Goal: Communication & Community: Answer question/provide support

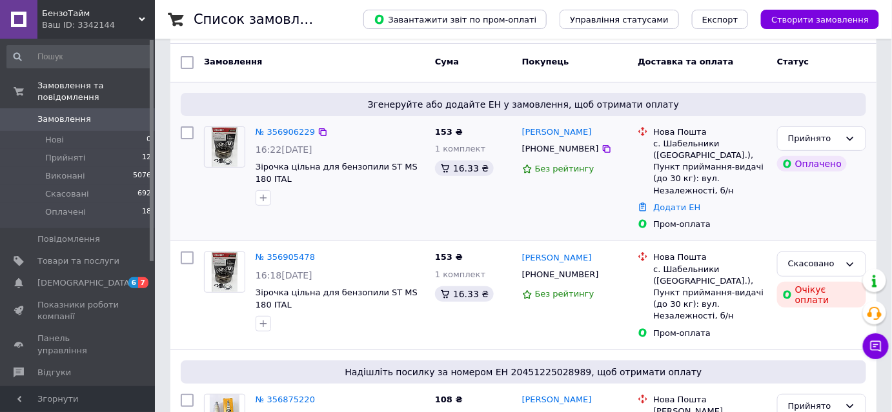
scroll to position [58, 0]
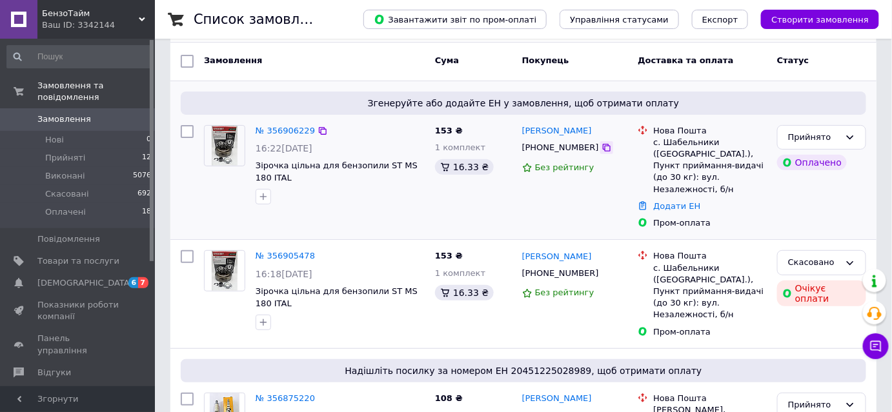
click at [601, 146] on icon at bounding box center [606, 148] width 10 height 10
drag, startPoint x: 581, startPoint y: 134, endPoint x: 501, endPoint y: 176, distance: 90.6
click at [521, 130] on div "[PERSON_NAME]" at bounding box center [575, 131] width 108 height 15
copy link "[PERSON_NAME]"
drag, startPoint x: 654, startPoint y: 140, endPoint x: 635, endPoint y: 266, distance: 127.3
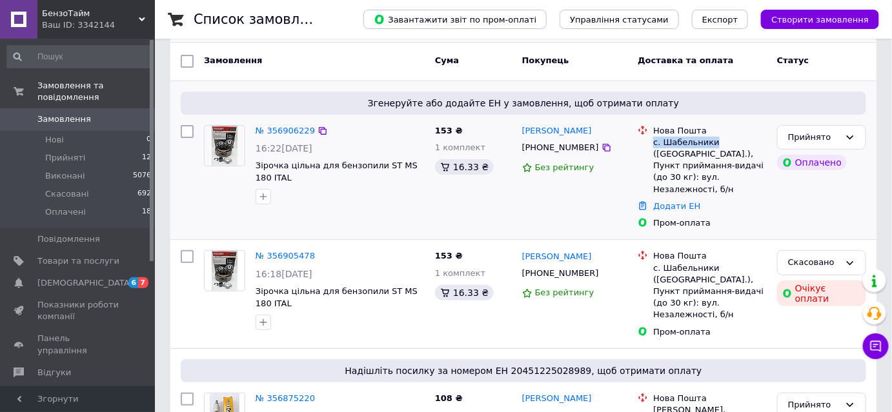
click at [709, 143] on div "с. Шабельники ([GEOGRAPHIC_DATA].), Пункт приймання-видачі (до 30 кг): вул. Нез…" at bounding box center [710, 166] width 114 height 59
copy div "с. Шабельники"
click at [601, 146] on icon at bounding box center [606, 148] width 10 height 10
drag, startPoint x: 586, startPoint y: 132, endPoint x: 523, endPoint y: 126, distance: 63.5
click at [523, 126] on div "[PERSON_NAME]" at bounding box center [575, 131] width 108 height 15
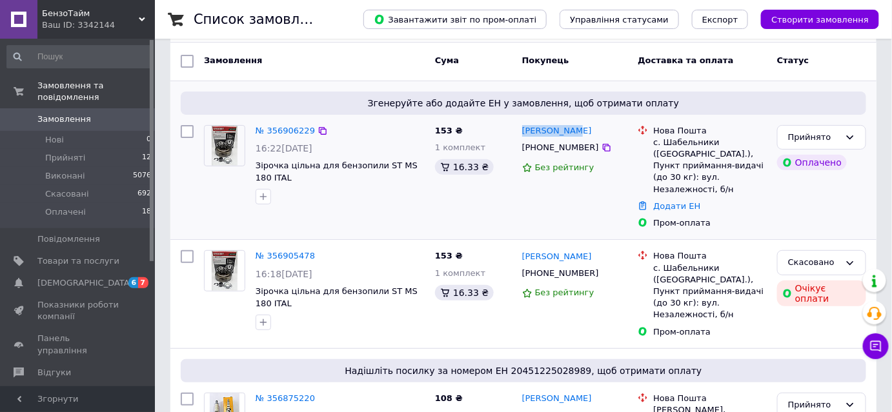
copy link "[PERSON_NAME]"
drag, startPoint x: 652, startPoint y: 142, endPoint x: 709, endPoint y: 143, distance: 56.8
click at [709, 143] on div "Нова Пошта с. Шабельники ([GEOGRAPHIC_DATA].), Пункт приймання-видачі (до 30 кг…" at bounding box center [709, 160] width 119 height 70
copy div "с. Шабельники"
click at [659, 201] on link "Додати ЕН" at bounding box center [676, 206] width 47 height 10
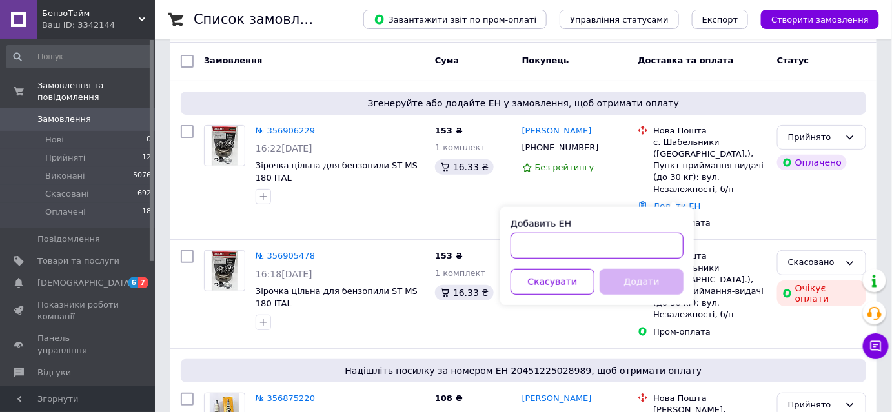
click at [572, 244] on input "Добавить ЕН" at bounding box center [596, 246] width 173 height 26
paste input "20451225273475"
type input "20451225273475"
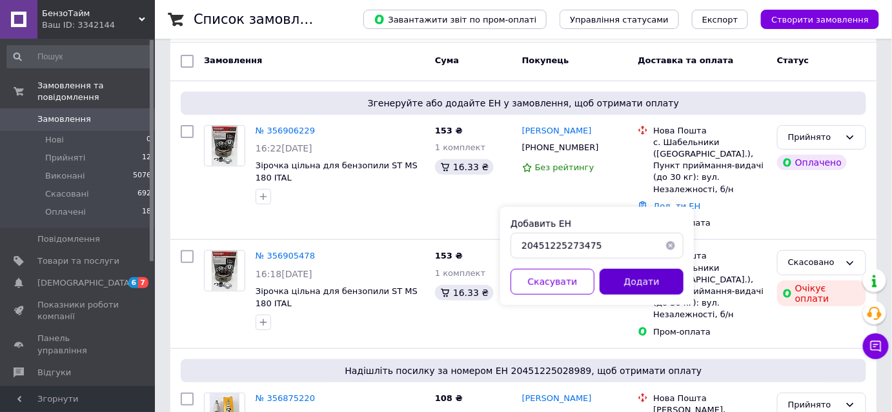
click at [633, 288] on button "Додати" at bounding box center [641, 282] width 84 height 26
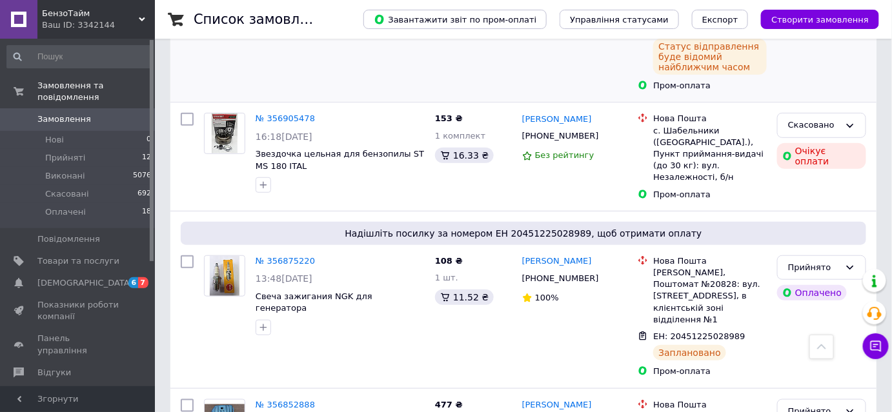
scroll to position [0, 0]
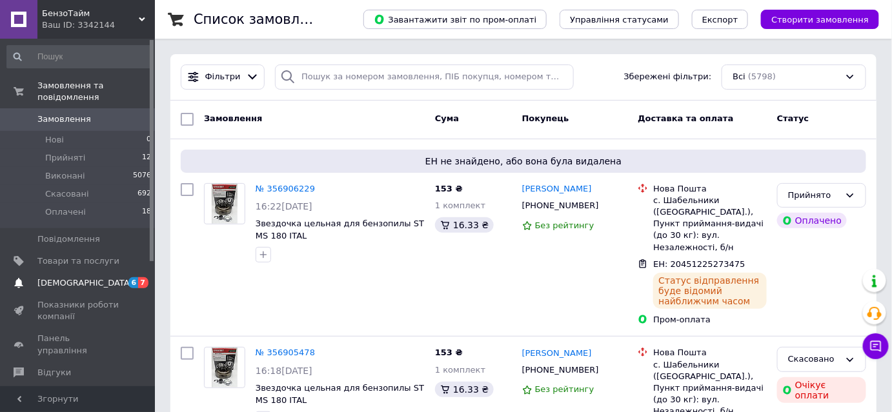
click at [83, 277] on span "[DEMOGRAPHIC_DATA]" at bounding box center [85, 283] width 96 height 12
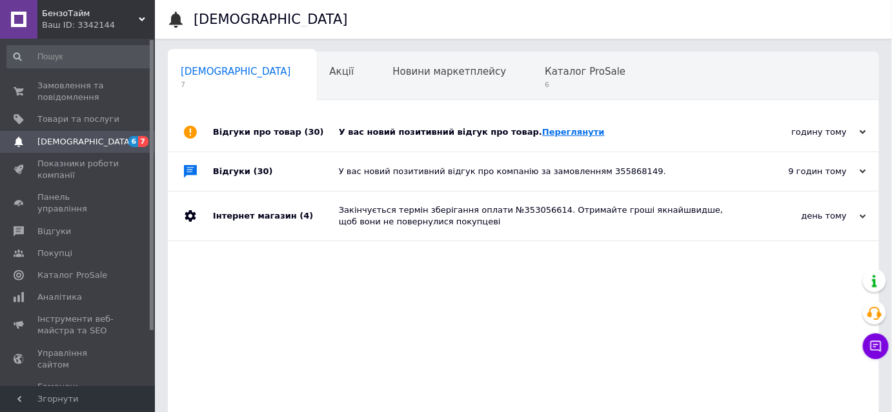
click at [542, 134] on link "Переглянути" at bounding box center [573, 132] width 63 height 10
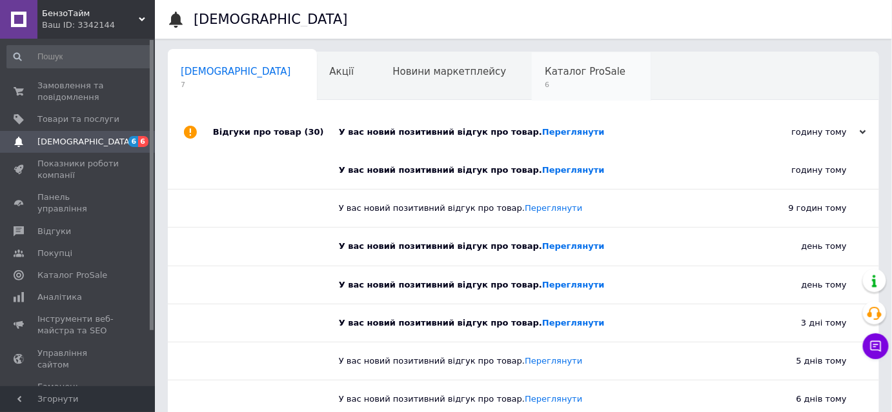
click at [545, 74] on span "Каталог ProSale" at bounding box center [585, 72] width 81 height 12
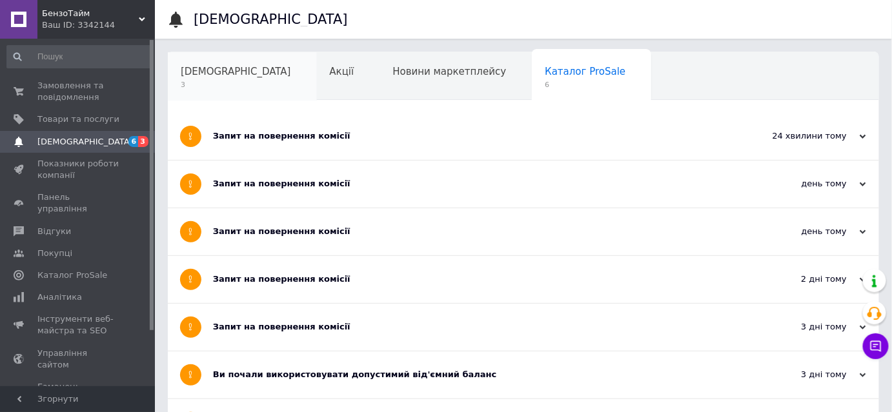
click at [201, 75] on span "[DEMOGRAPHIC_DATA]" at bounding box center [236, 72] width 110 height 12
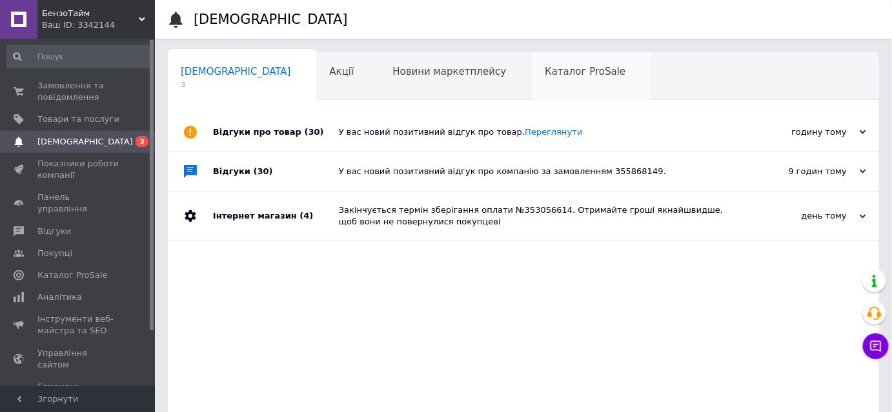
click at [532, 77] on div "Каталог ProSale" at bounding box center [591, 76] width 119 height 49
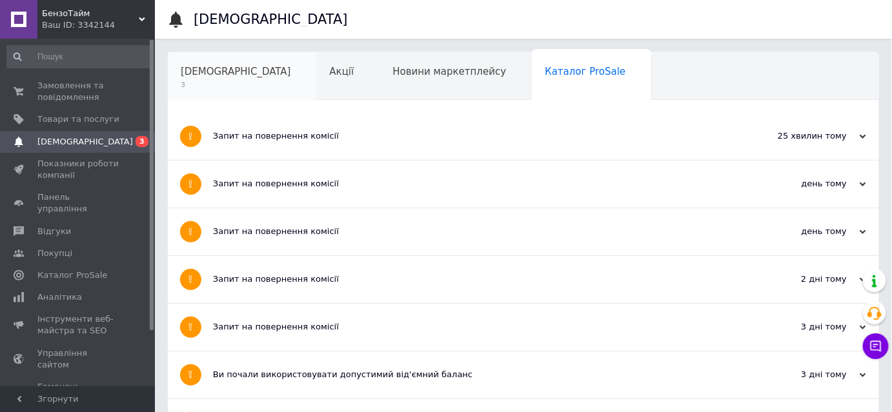
click at [194, 66] on span "[DEMOGRAPHIC_DATA]" at bounding box center [236, 72] width 110 height 12
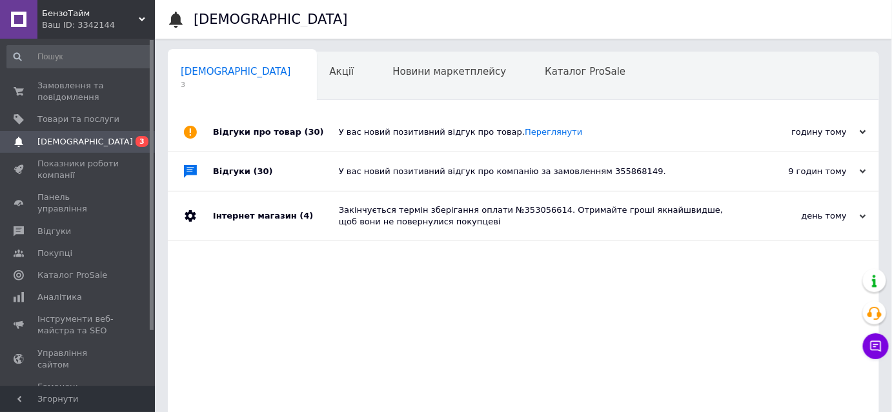
click at [545, 178] on div "У вас новий позитивний відгук про компанію за замовленням 355868149." at bounding box center [538, 171] width 398 height 39
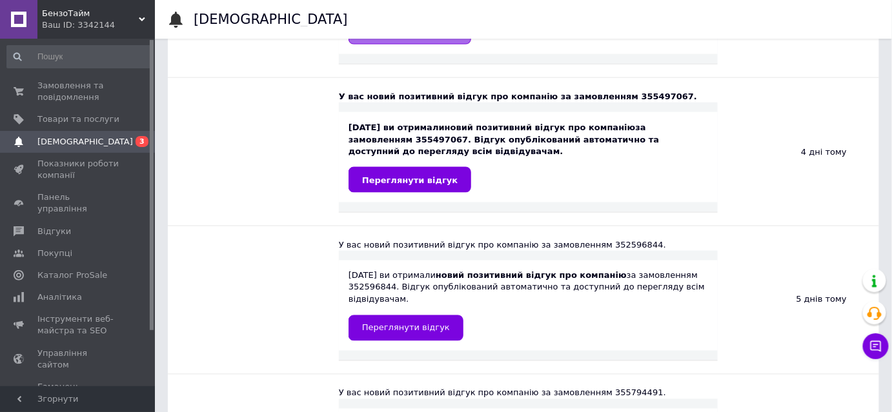
scroll to position [587, 0]
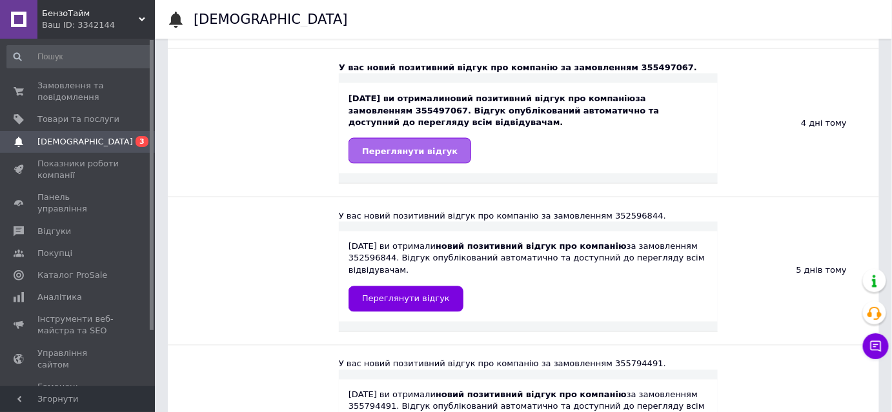
click at [413, 146] on span "Переглянути відгук" at bounding box center [410, 151] width 96 height 10
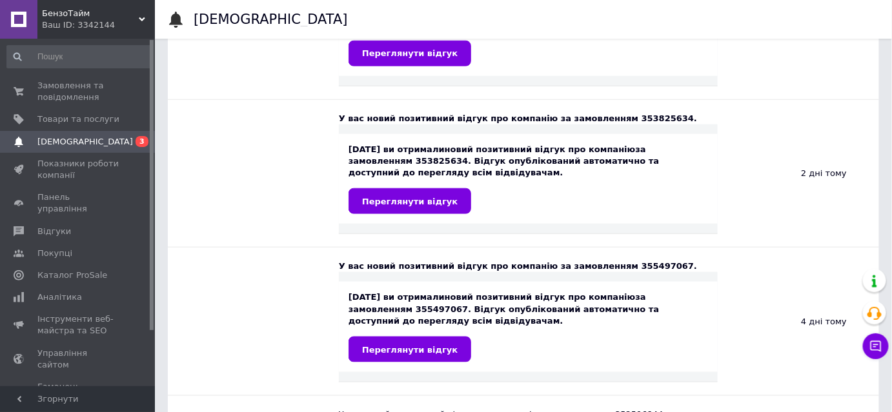
scroll to position [352, 0]
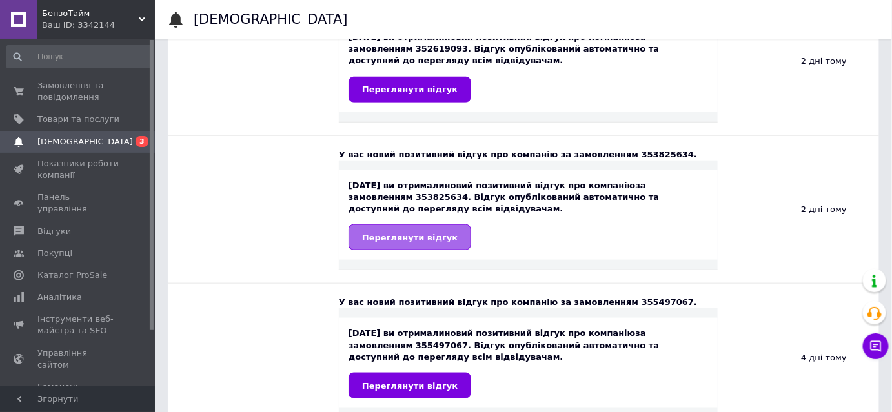
click at [397, 233] on span "Переглянути відгук" at bounding box center [410, 238] width 96 height 10
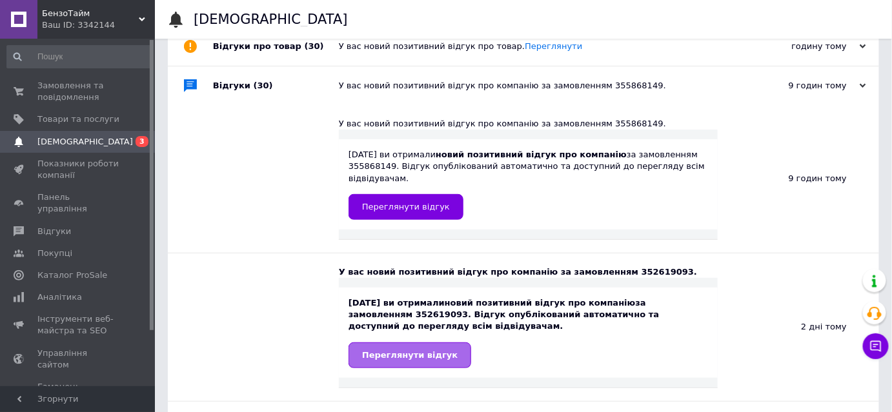
scroll to position [58, 0]
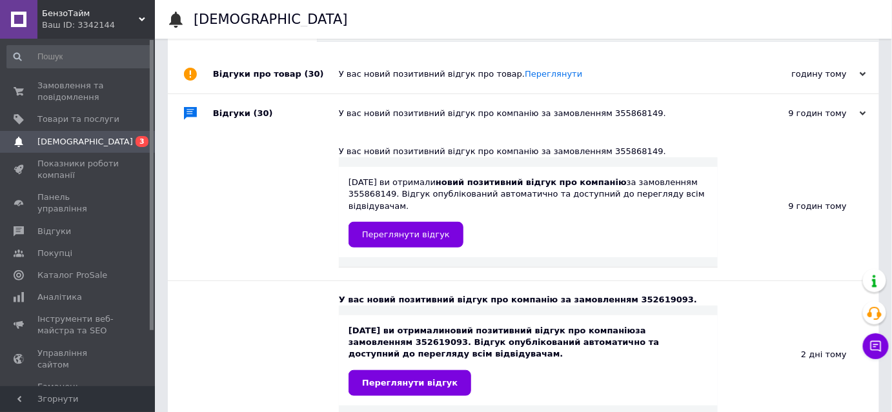
click at [414, 72] on div "У вас новий позитивний відгук про товар. [GEOGRAPHIC_DATA]" at bounding box center [538, 74] width 398 height 12
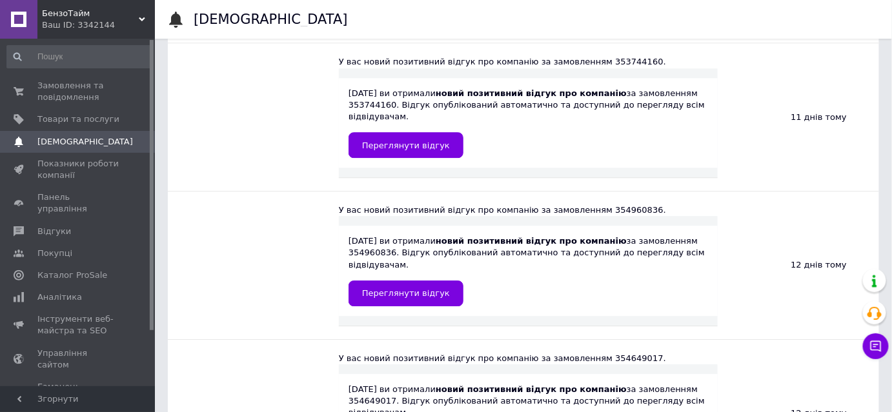
scroll to position [2933, 0]
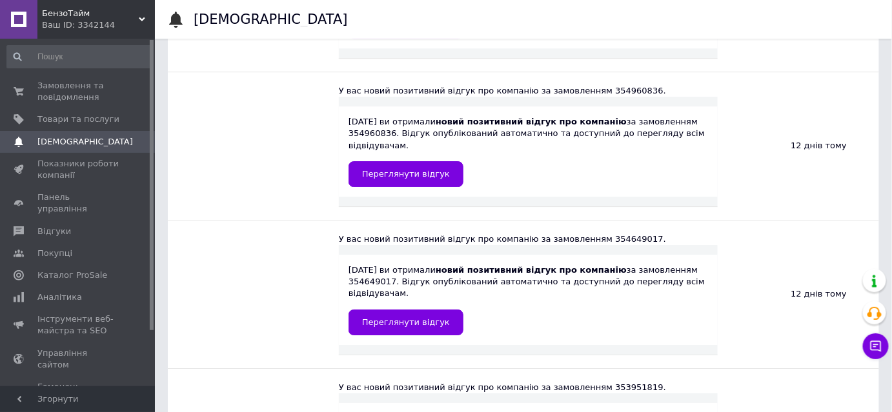
click at [54, 139] on span "[DEMOGRAPHIC_DATA]" at bounding box center [85, 142] width 96 height 12
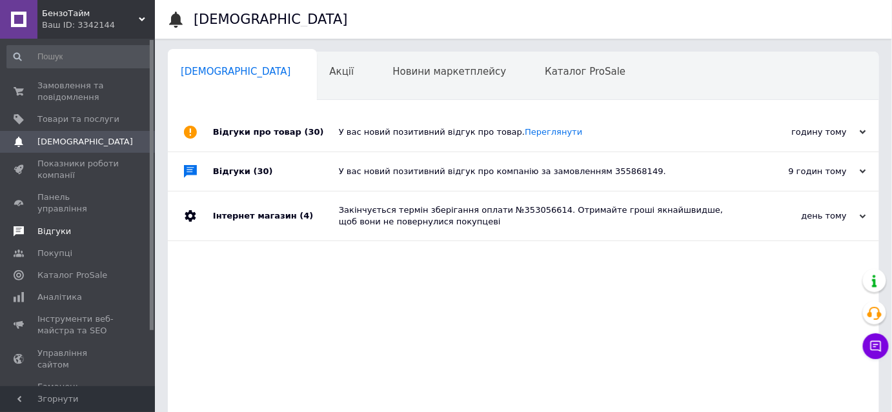
click at [56, 226] on span "Відгуки" at bounding box center [54, 232] width 34 height 12
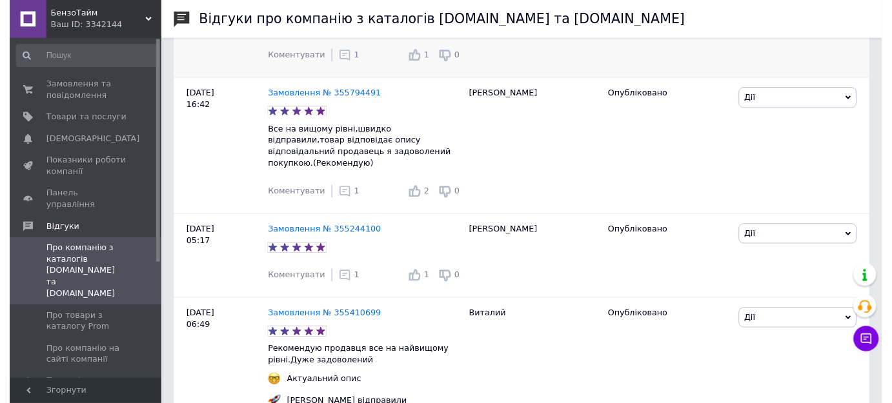
scroll to position [938, 0]
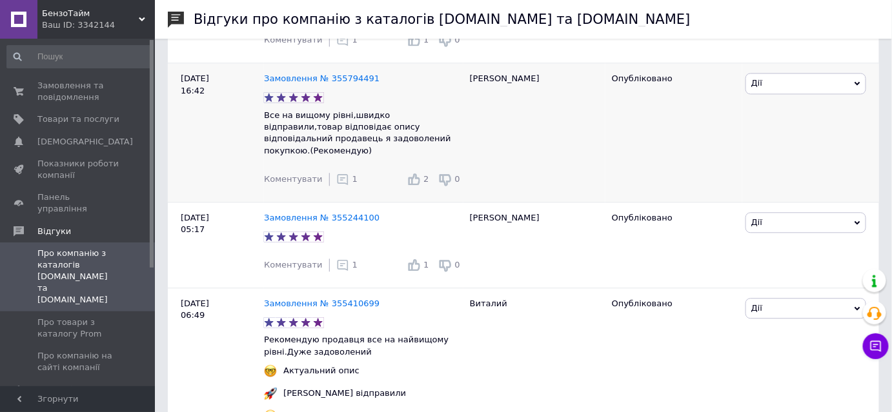
click at [337, 182] on use at bounding box center [342, 179] width 11 height 11
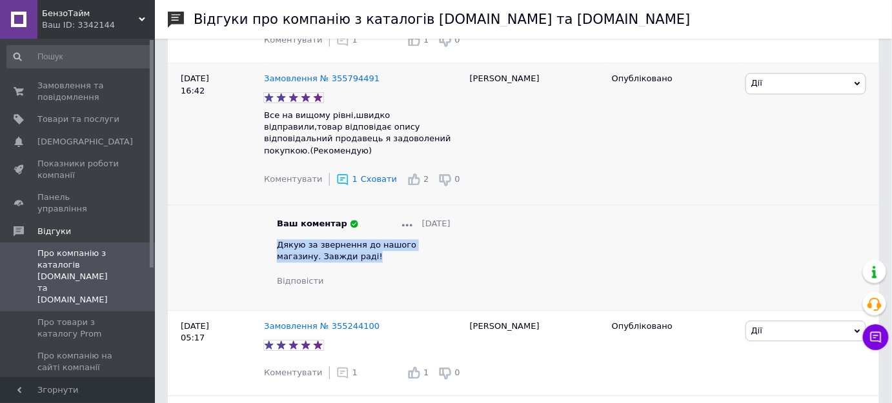
drag, startPoint x: 339, startPoint y: 256, endPoint x: 275, endPoint y: 243, distance: 65.9
click at [275, 243] on div "Ваш коментар [DATE] Дякую за звернення до нашого магазину. Завжди раді! Відпові…" at bounding box center [363, 253] width 199 height 70
copy span "Дякую за звернення до нашого магазину. Завжди раді!"
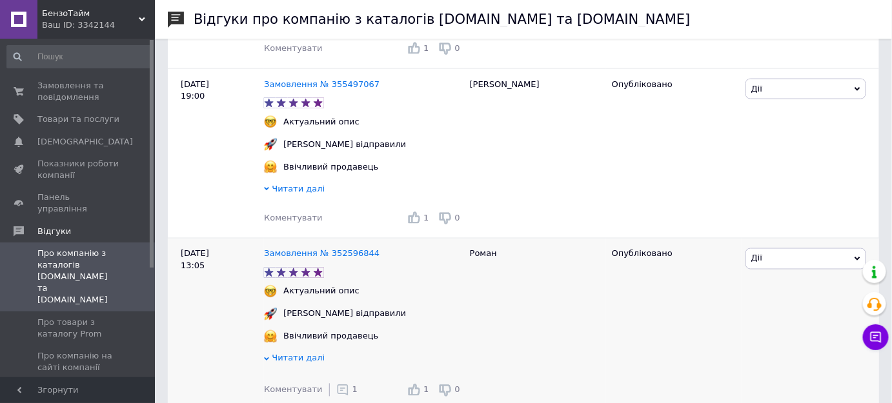
scroll to position [587, 0]
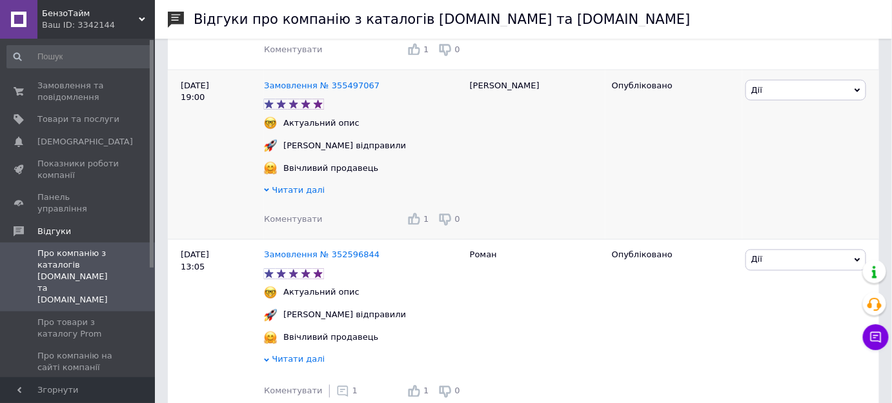
click at [291, 224] on span "Коментувати" at bounding box center [293, 219] width 58 height 10
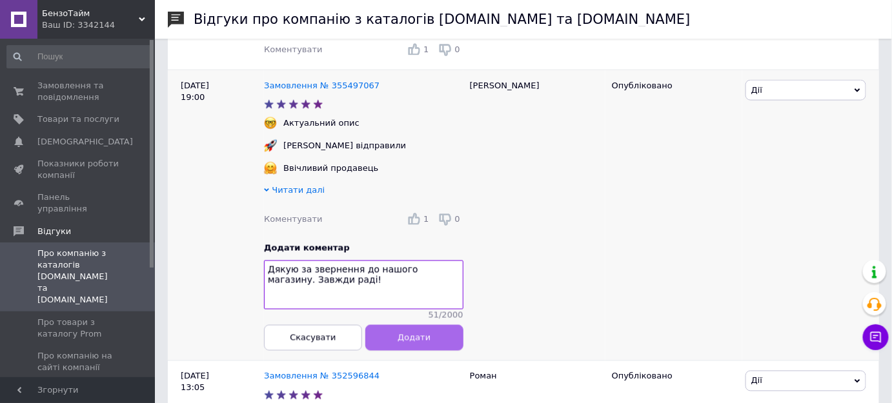
type textarea "Дякую за звернення до нашого магазину. Завжди раді!"
click at [404, 343] on span "Додати" at bounding box center [413, 338] width 33 height 10
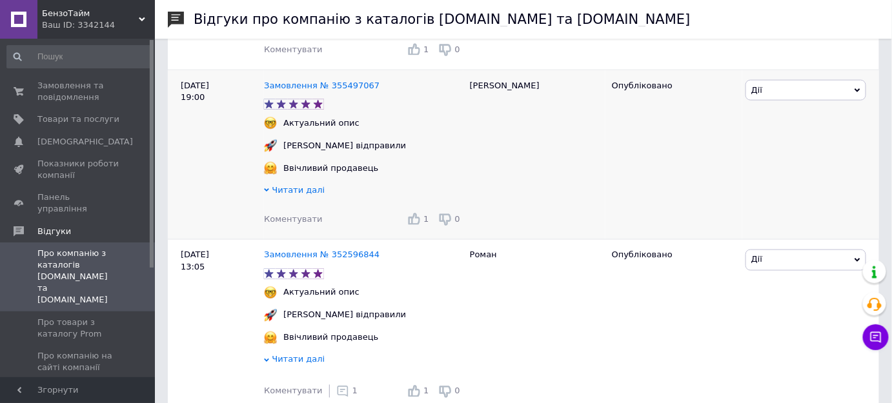
scroll to position [469, 0]
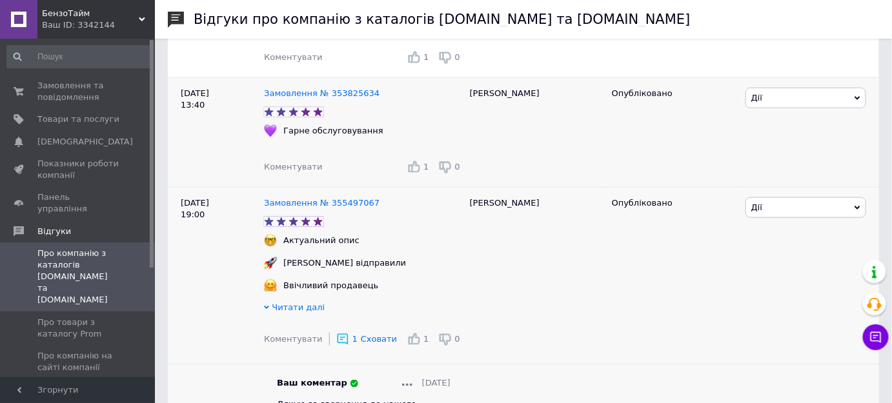
click at [297, 170] on span "Коментувати" at bounding box center [293, 167] width 58 height 10
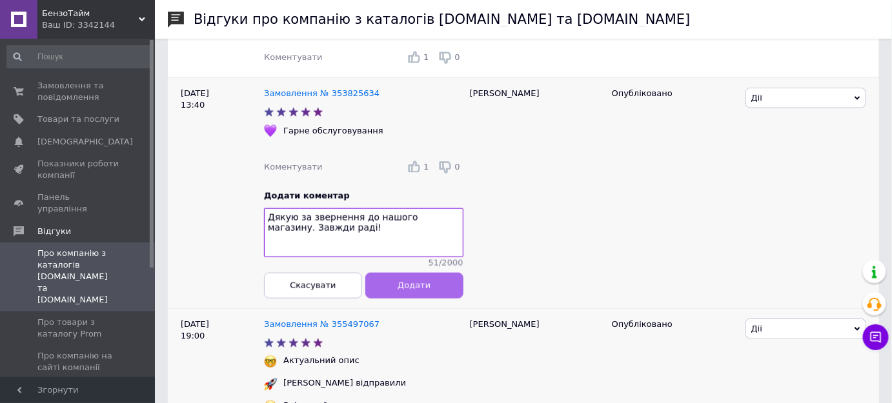
type textarea "Дякую за звернення до нашого магазину. Завжди раді!"
click at [408, 290] on span "Додати" at bounding box center [413, 286] width 33 height 10
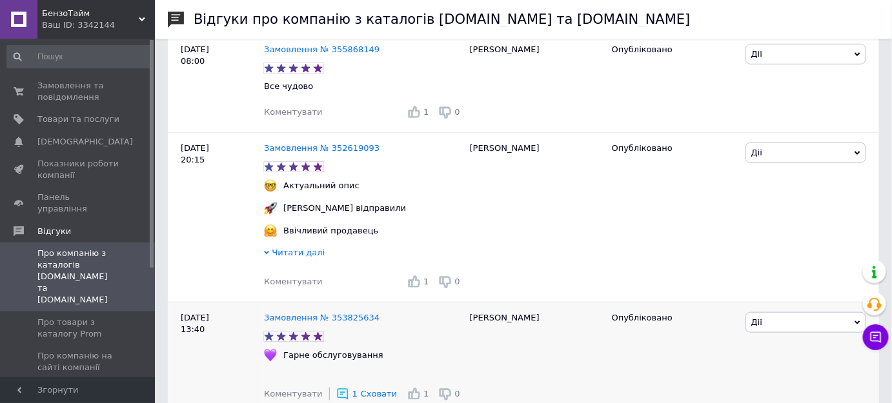
scroll to position [234, 0]
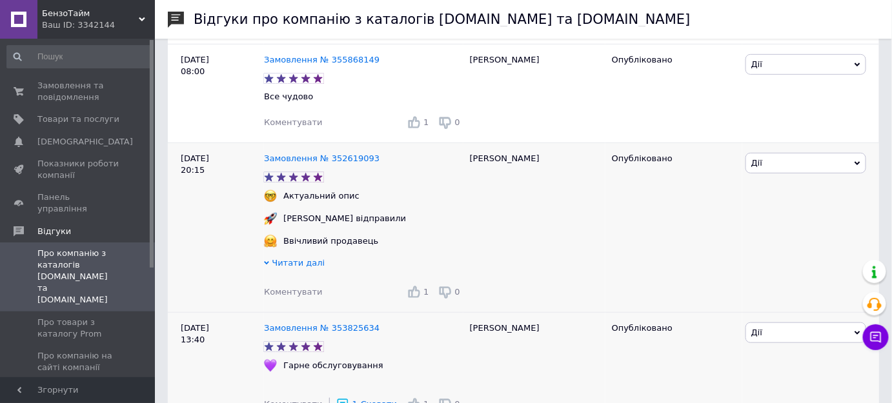
click at [292, 292] on span "Коментувати" at bounding box center [293, 292] width 58 height 10
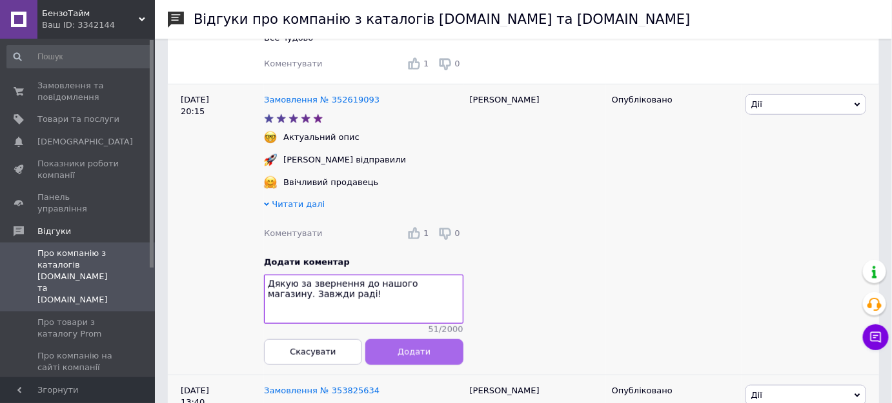
type textarea "Дякую за звернення до нашого магазину. Завжди раді!"
click at [438, 355] on button "Додати" at bounding box center [414, 352] width 98 height 26
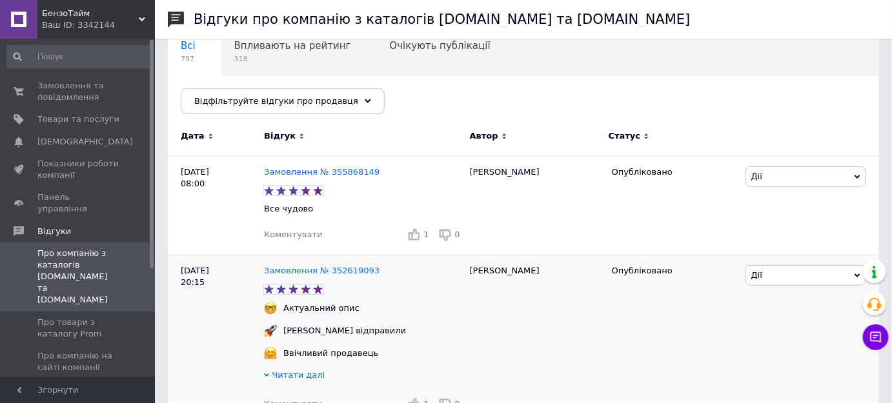
scroll to position [117, 0]
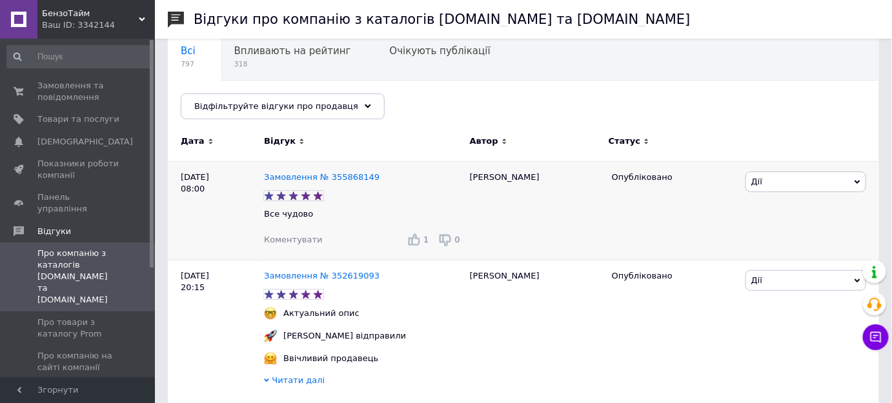
click at [284, 243] on span "Коментувати" at bounding box center [293, 240] width 58 height 10
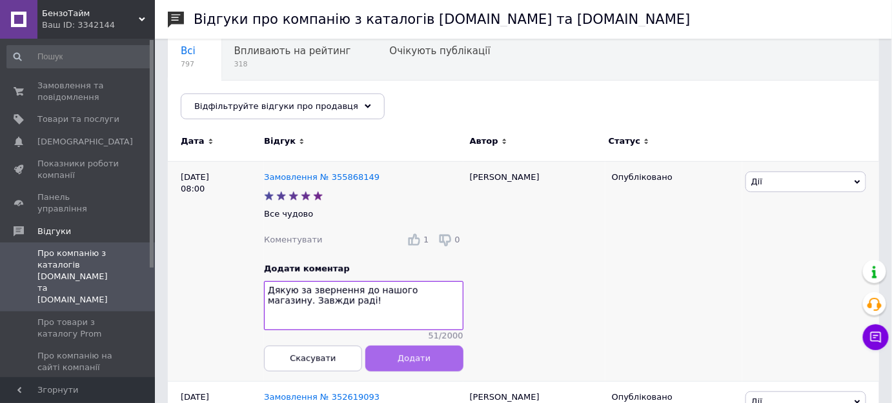
type textarea "Дякую за звернення до нашого магазину. Завжди раді!"
click at [432, 365] on button "Додати" at bounding box center [414, 359] width 98 height 26
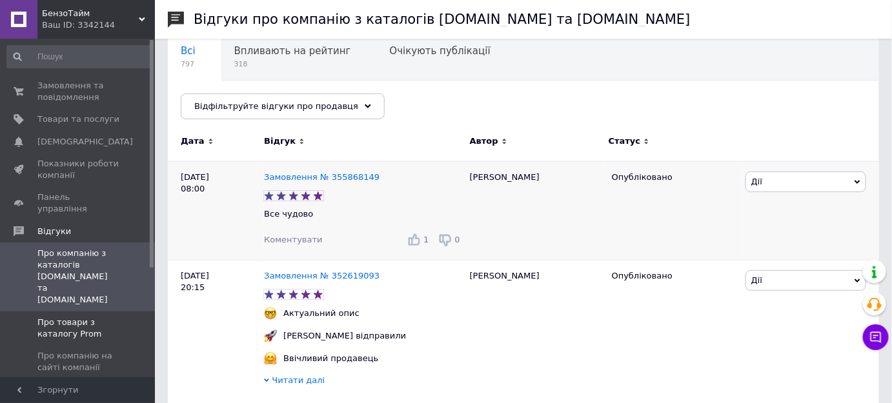
click at [72, 317] on span "Про товари з каталогу Prom" at bounding box center [78, 328] width 82 height 23
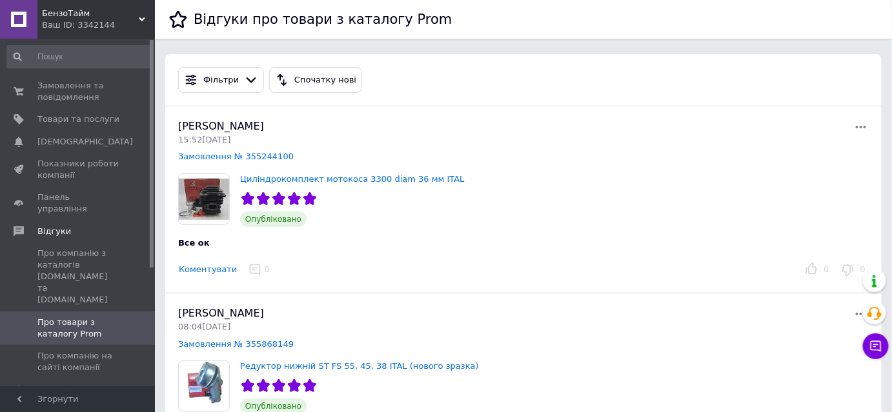
click at [207, 270] on button "Коментувати" at bounding box center [207, 270] width 59 height 14
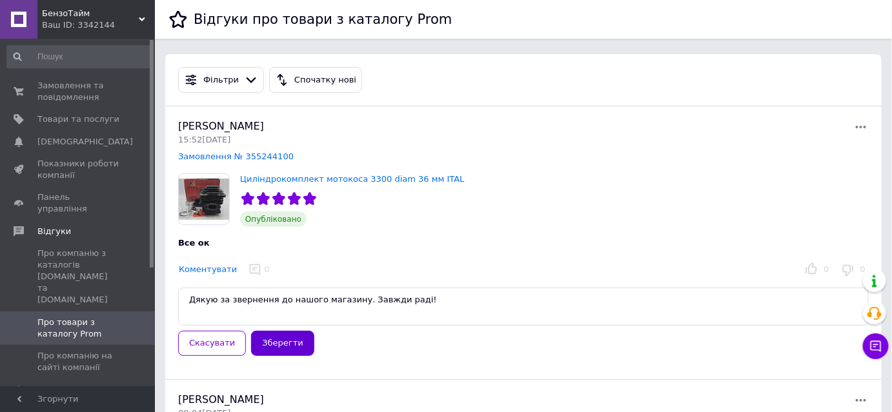
type textarea "Дякую за звернення до нашого магазину. Завжди раді!"
click at [282, 339] on button "Зберегти" at bounding box center [282, 343] width 63 height 25
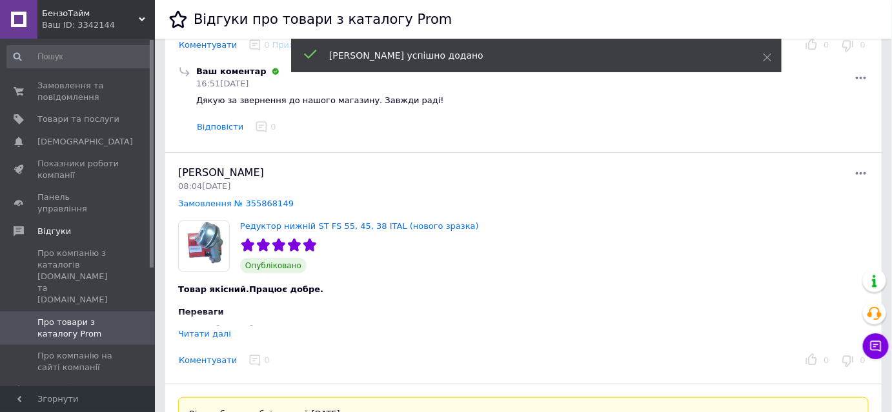
scroll to position [293, 0]
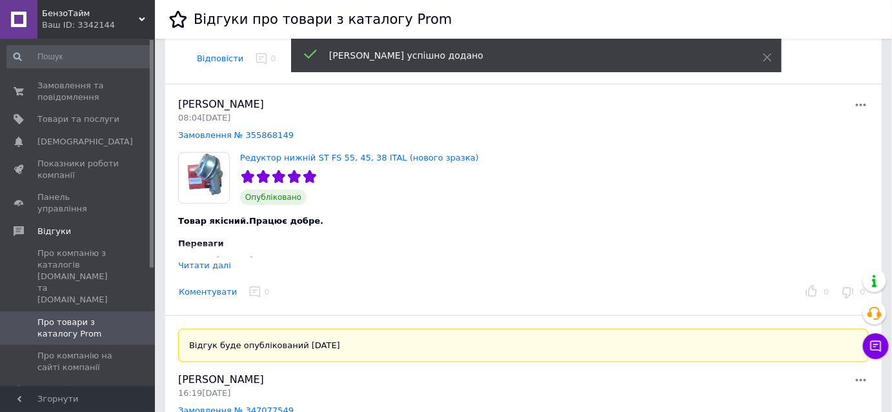
click at [211, 294] on button "Коментувати" at bounding box center [207, 293] width 59 height 14
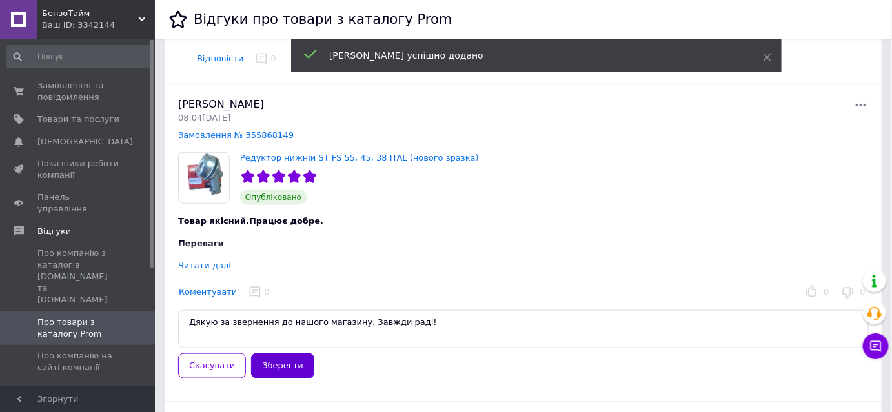
type textarea "Дякую за звернення до нашого магазину. Завжди раді!"
click at [268, 358] on button "Зберегти" at bounding box center [282, 366] width 63 height 25
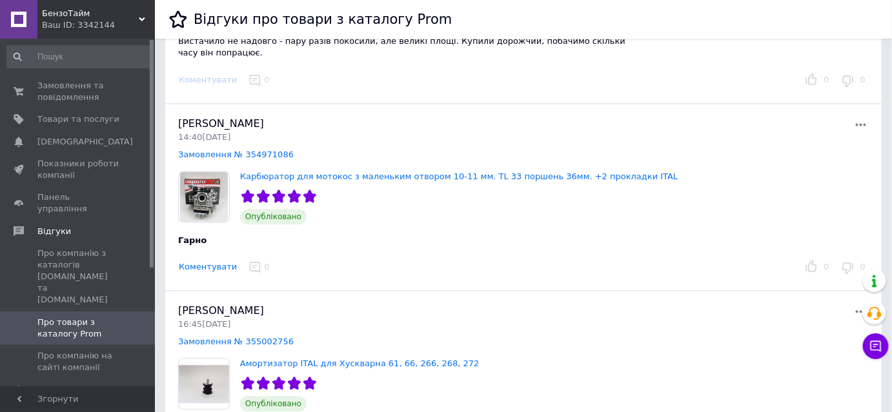
scroll to position [850, 0]
click at [203, 267] on button "Коментувати" at bounding box center [207, 267] width 59 height 14
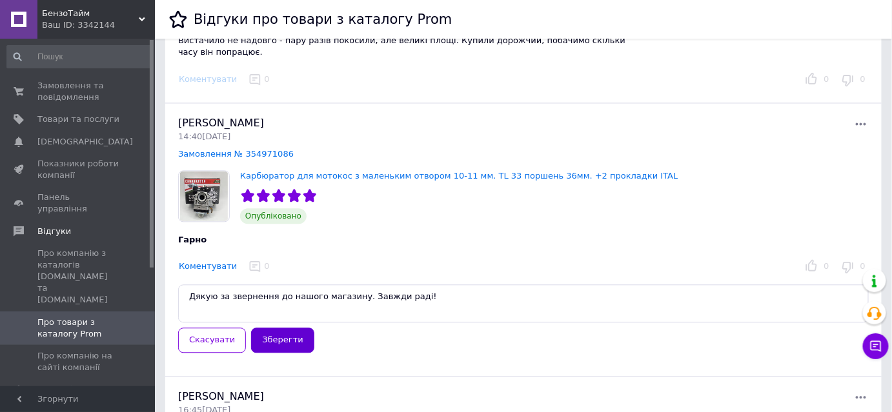
type textarea "Дякую за звернення до нашого магазину. Завжди раді!"
click at [266, 332] on button "Зберегти" at bounding box center [282, 340] width 63 height 25
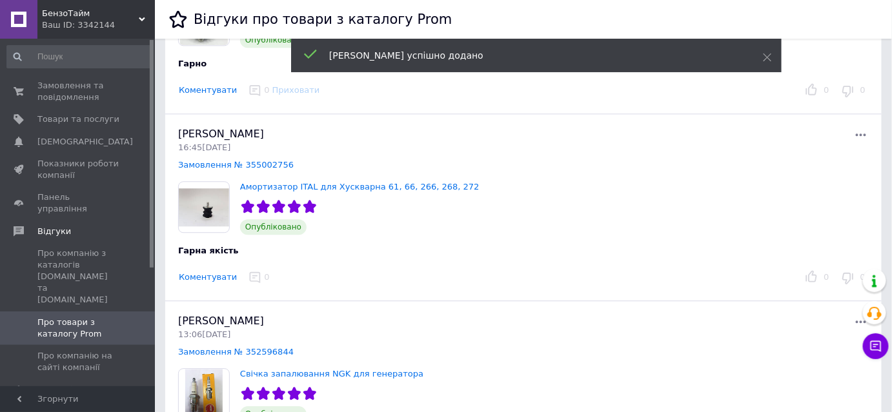
scroll to position [1085, 0]
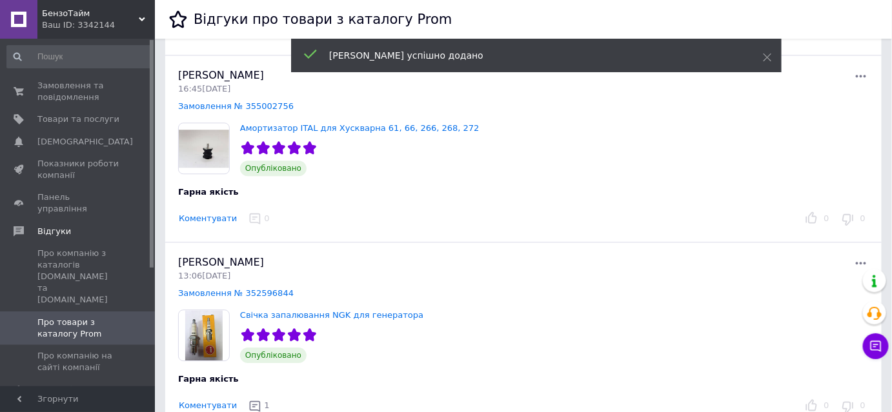
click at [223, 213] on button "Коментувати" at bounding box center [207, 219] width 59 height 14
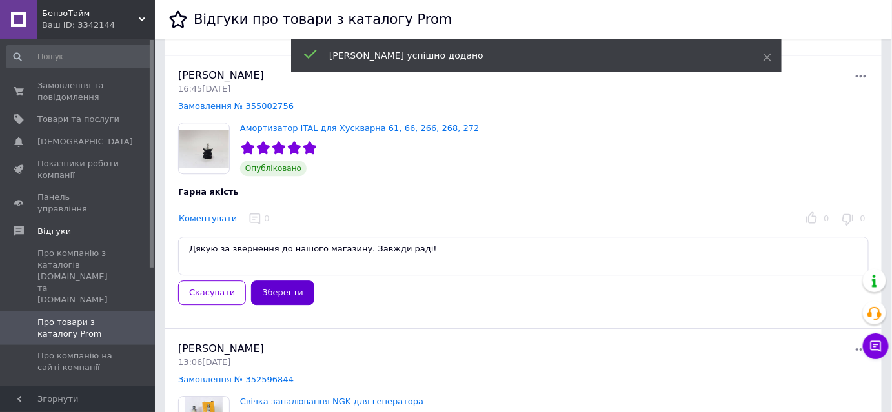
type textarea "Дякую за звернення до нашого магазину. Завжди раді!"
click at [274, 289] on button "Зберегти" at bounding box center [282, 293] width 63 height 25
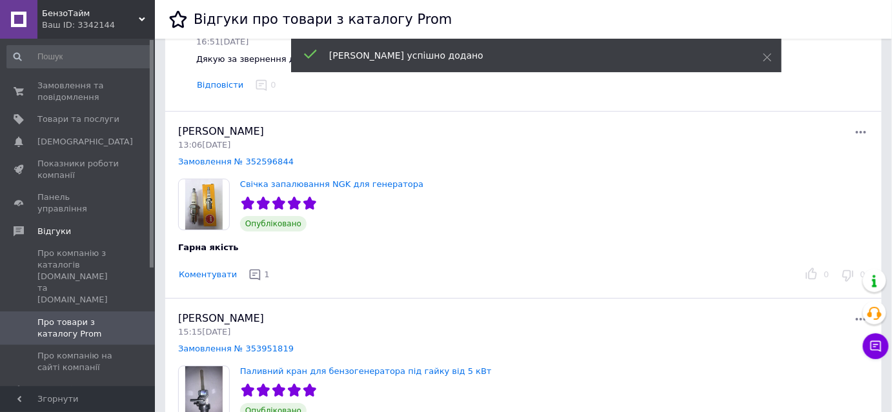
scroll to position [1325, 0]
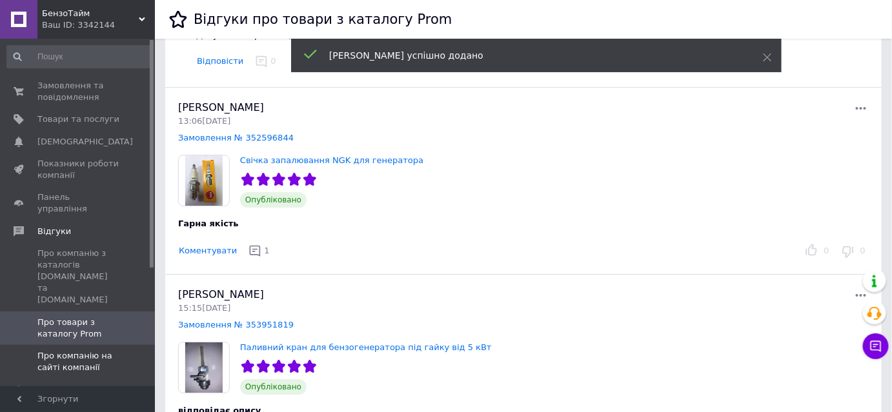
click at [66, 350] on span "Про компанію на сайті компанії" at bounding box center [78, 361] width 82 height 23
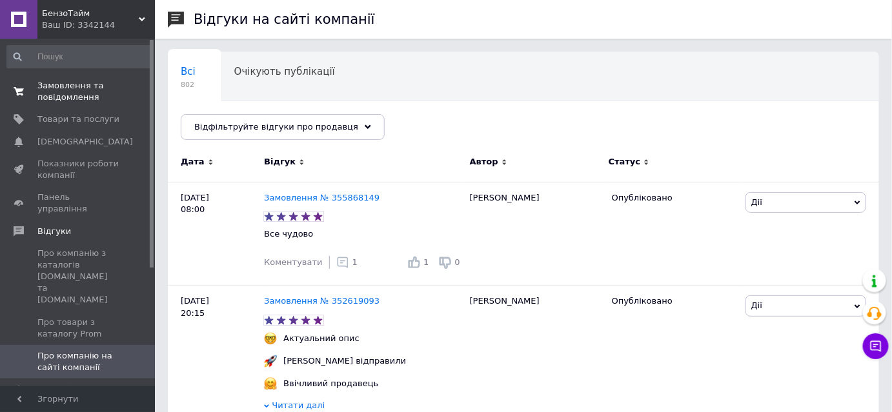
click at [34, 92] on span at bounding box center [18, 91] width 37 height 23
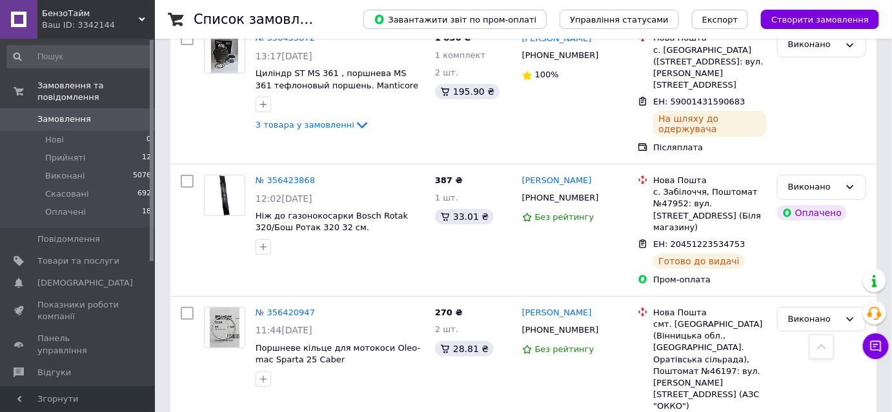
scroll to position [4986, 0]
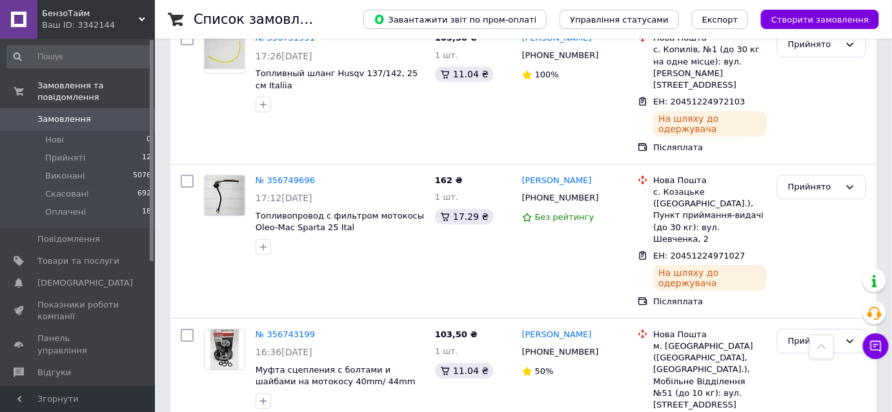
scroll to position [1291, 0]
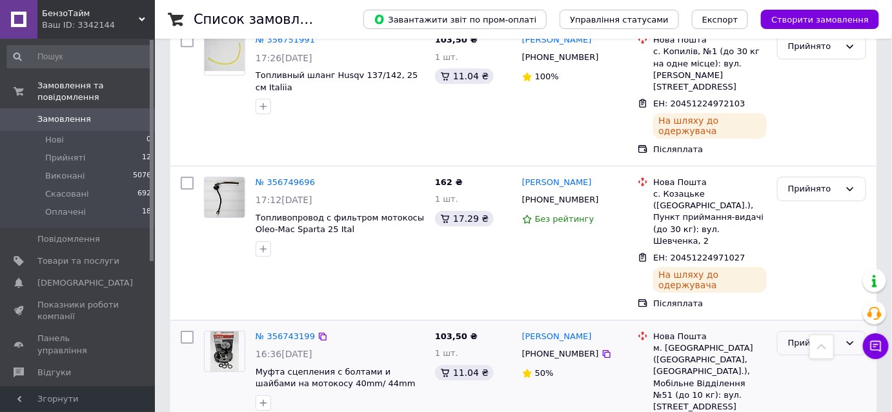
click at [815, 337] on div "Прийнято" at bounding box center [814, 344] width 52 height 14
click at [810, 358] on li "Виконано" at bounding box center [822, 370] width 88 height 24
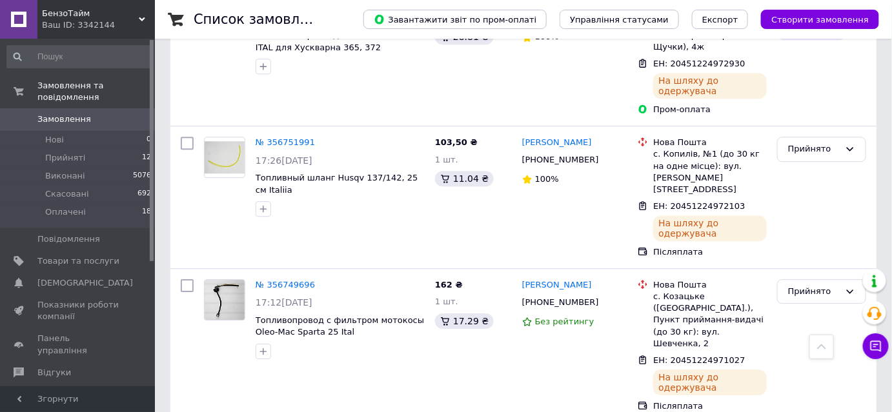
scroll to position [1173, 0]
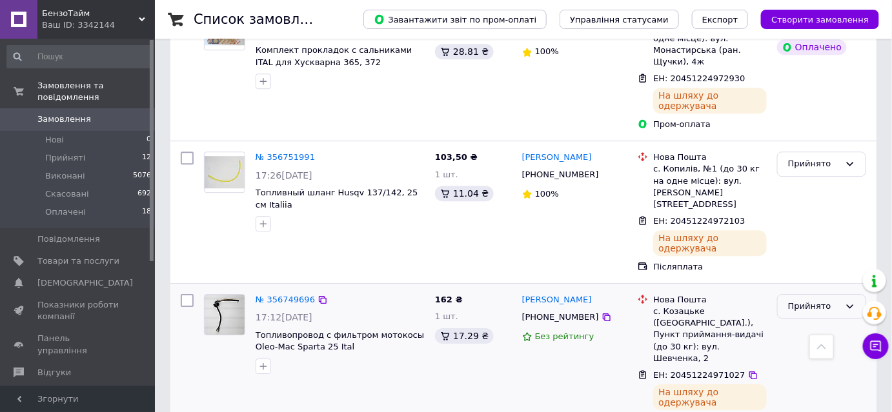
click at [814, 300] on div "Прийнято" at bounding box center [814, 307] width 52 height 14
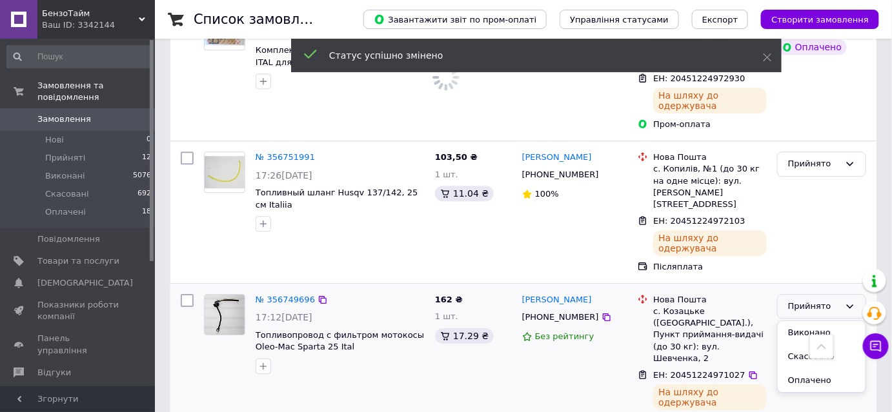
click at [807, 321] on li "Виконано" at bounding box center [822, 333] width 88 height 24
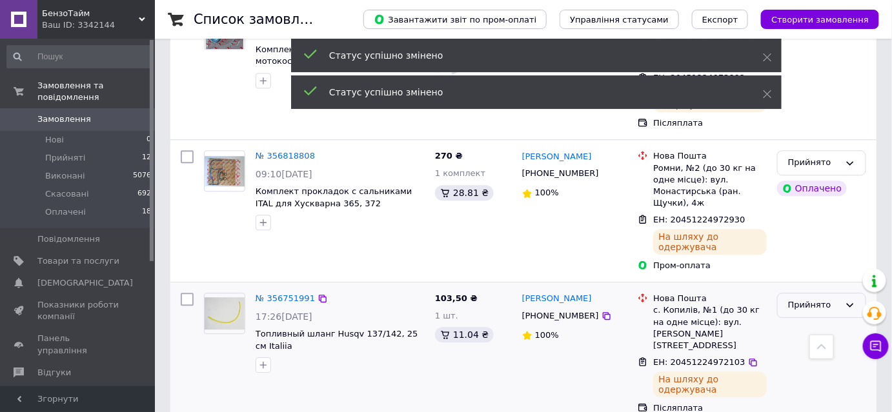
scroll to position [997, 0]
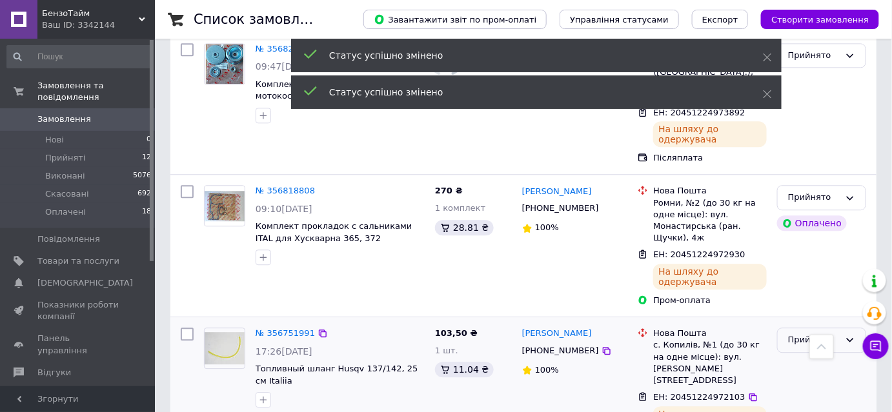
click at [823, 334] on div "Прийнято" at bounding box center [814, 341] width 52 height 14
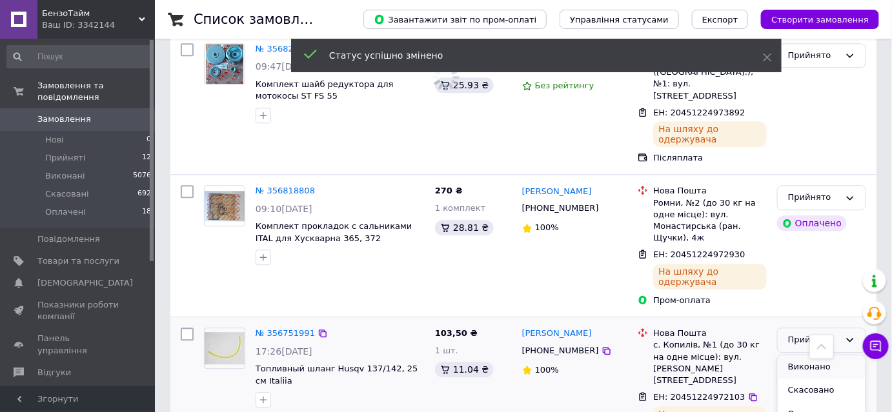
click at [807, 356] on li "Виконано" at bounding box center [822, 368] width 88 height 24
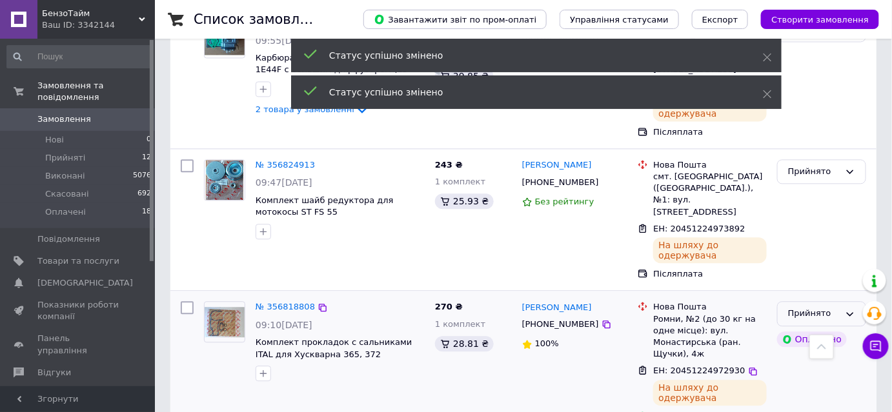
scroll to position [880, 0]
click at [804, 308] on div "Прийнято" at bounding box center [814, 315] width 52 height 14
click at [796, 330] on li "Виконано" at bounding box center [822, 342] width 88 height 24
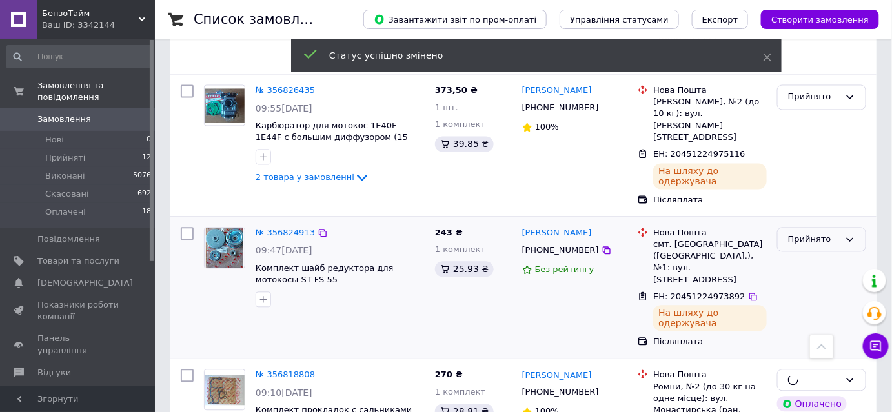
scroll to position [762, 0]
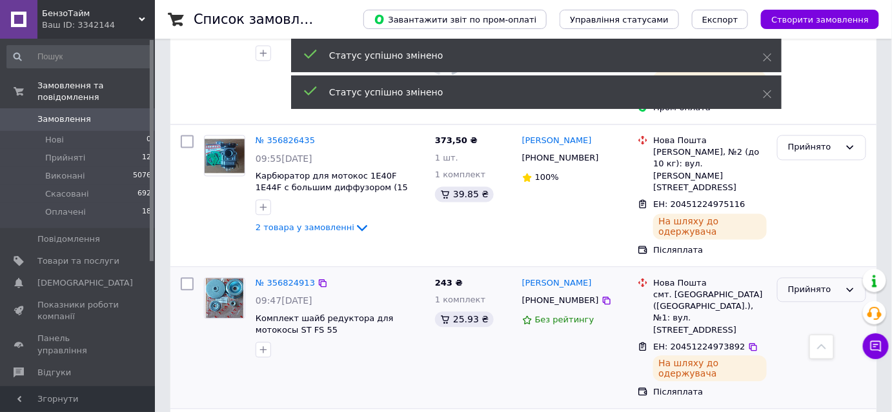
click at [814, 284] on div "Прийнято" at bounding box center [814, 291] width 52 height 14
click at [803, 305] on li "Виконано" at bounding box center [822, 317] width 88 height 24
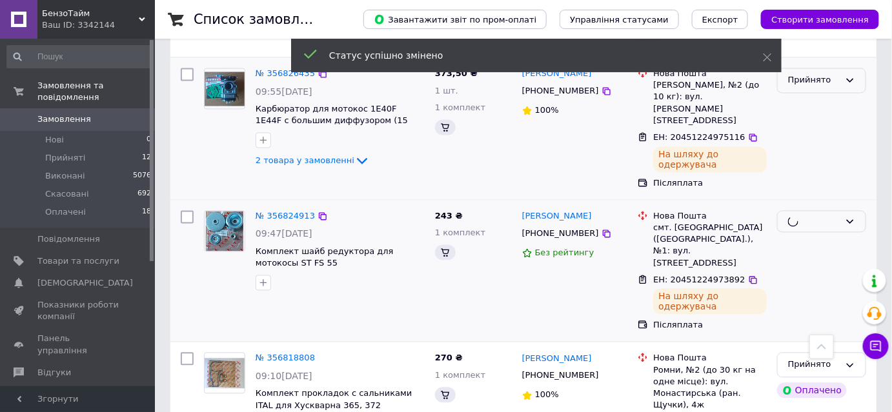
click at [807, 88] on div "Прийнято" at bounding box center [814, 81] width 52 height 14
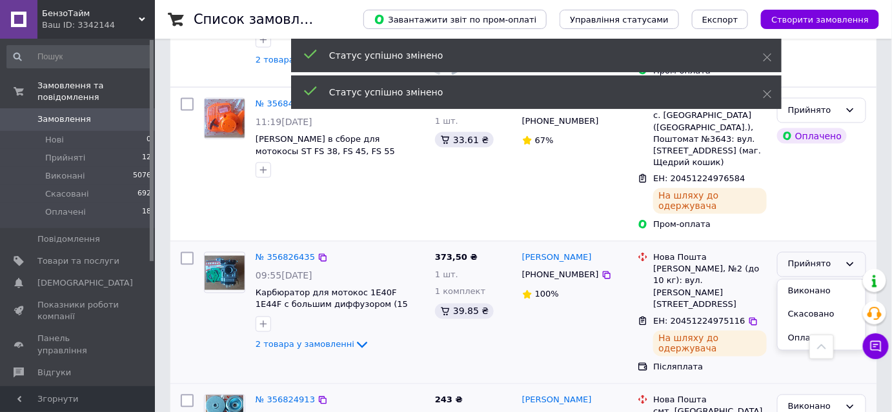
click at [803, 280] on li "Виконано" at bounding box center [822, 292] width 88 height 24
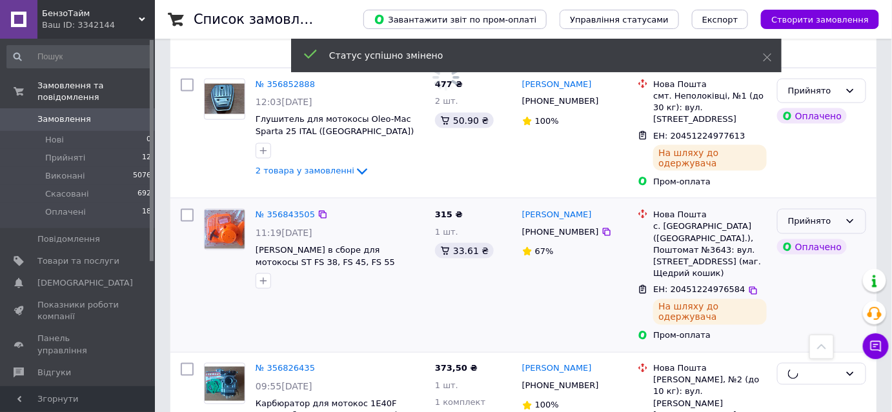
scroll to position [528, 0]
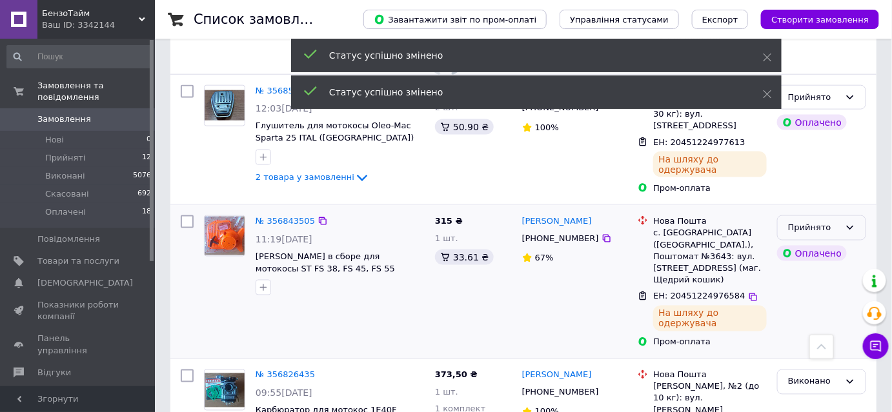
drag, startPoint x: 812, startPoint y: 185, endPoint x: 813, endPoint y: 199, distance: 14.2
click at [812, 221] on div "Прийнято" at bounding box center [814, 228] width 52 height 14
click at [810, 243] on li "Виконано" at bounding box center [822, 255] width 88 height 24
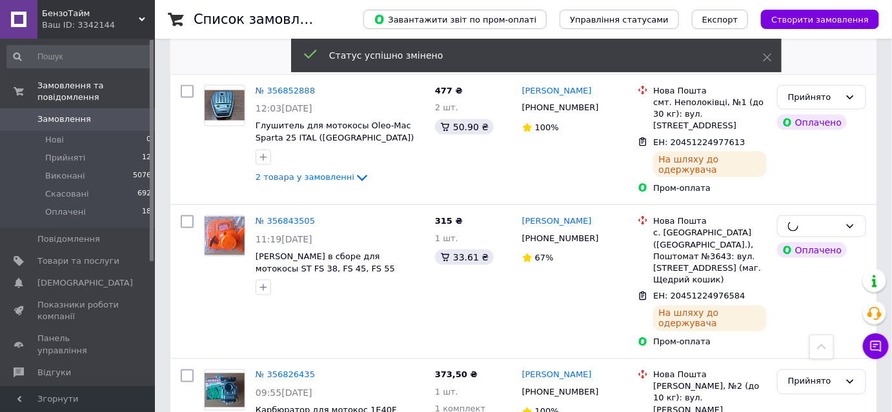
scroll to position [377, 0]
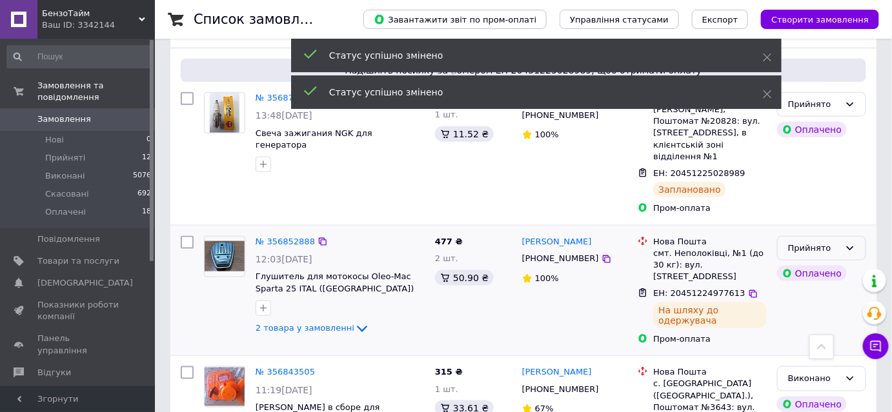
click at [812, 242] on div "Прийнято" at bounding box center [814, 249] width 52 height 14
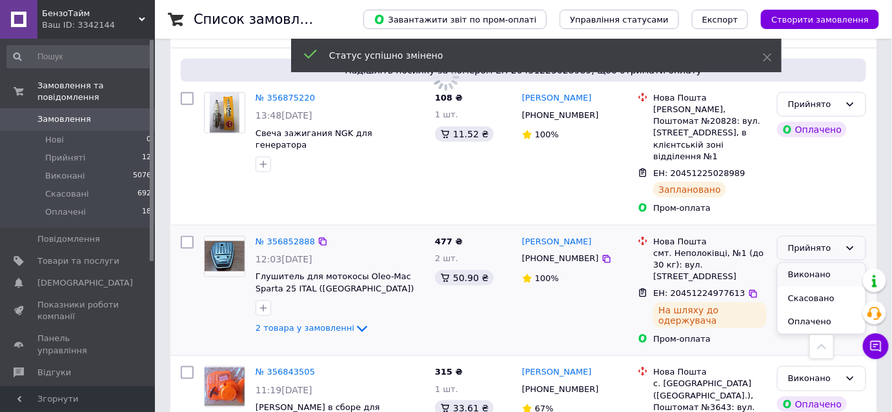
click at [806, 263] on li "Виконано" at bounding box center [822, 275] width 88 height 24
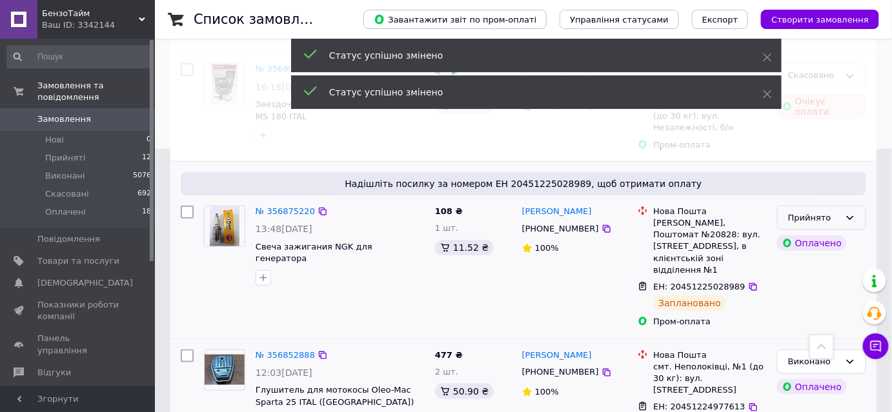
scroll to position [259, 0]
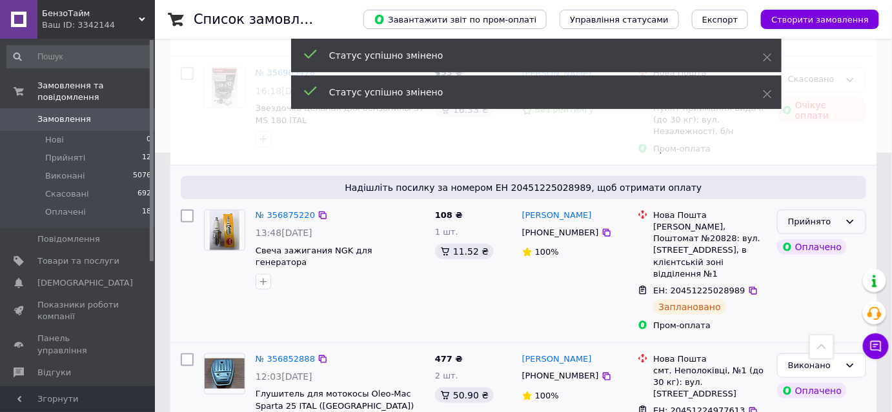
click at [814, 216] on div "Прийнято" at bounding box center [814, 223] width 52 height 14
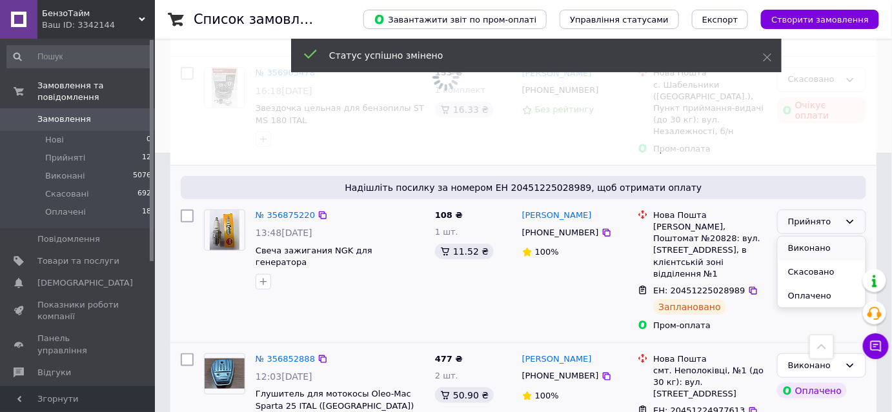
click at [801, 237] on li "Виконано" at bounding box center [822, 249] width 88 height 24
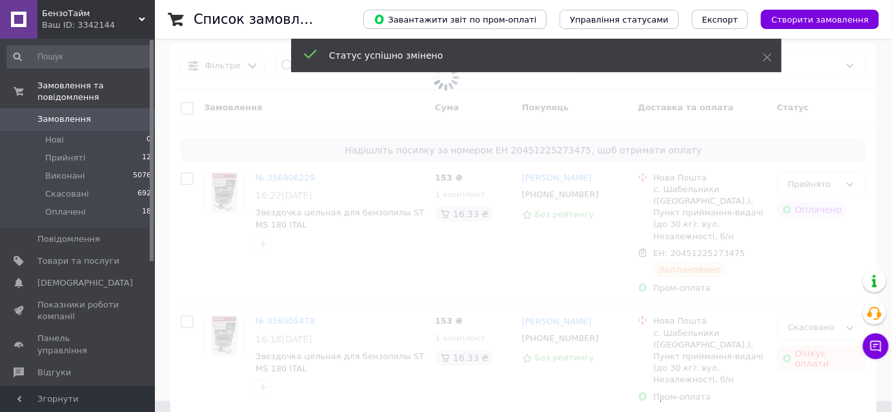
scroll to position [0, 0]
